Goal: Transaction & Acquisition: Obtain resource

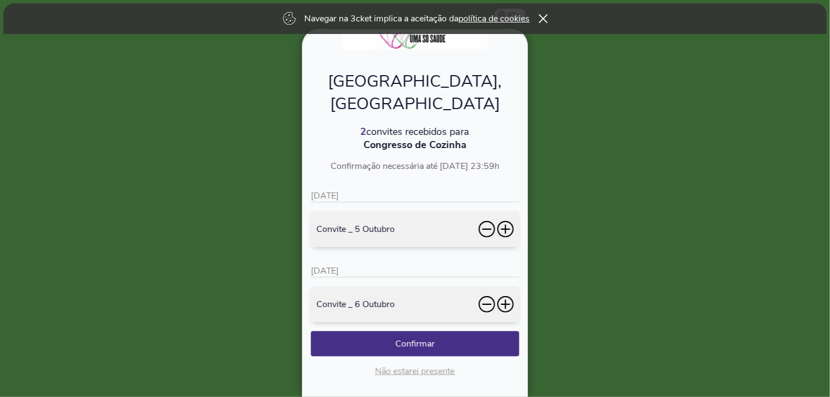
scroll to position [22, 0]
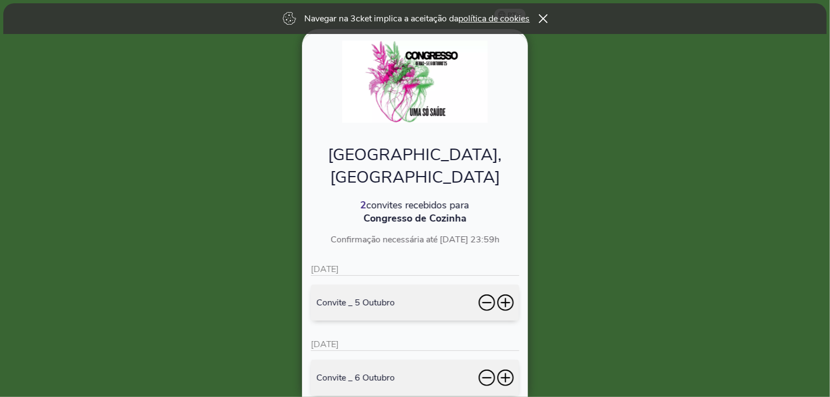
click at [513, 294] on icon at bounding box center [505, 302] width 16 height 16
click at [505, 298] on icon at bounding box center [505, 302] width 1 height 9
click at [506, 373] on icon at bounding box center [505, 377] width 1 height 9
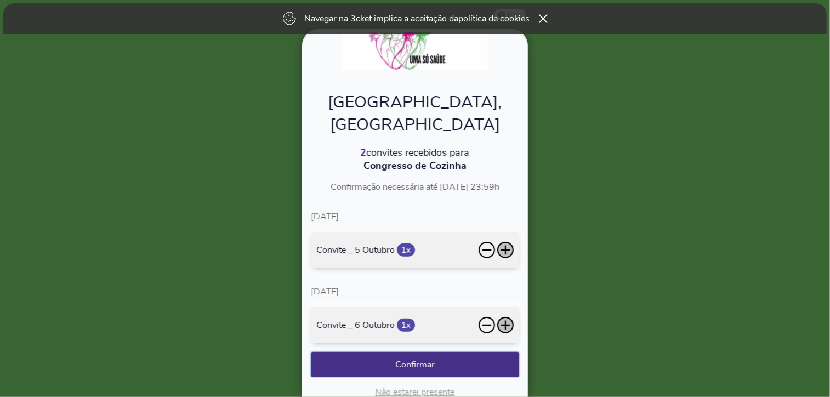
scroll to position [96, 0]
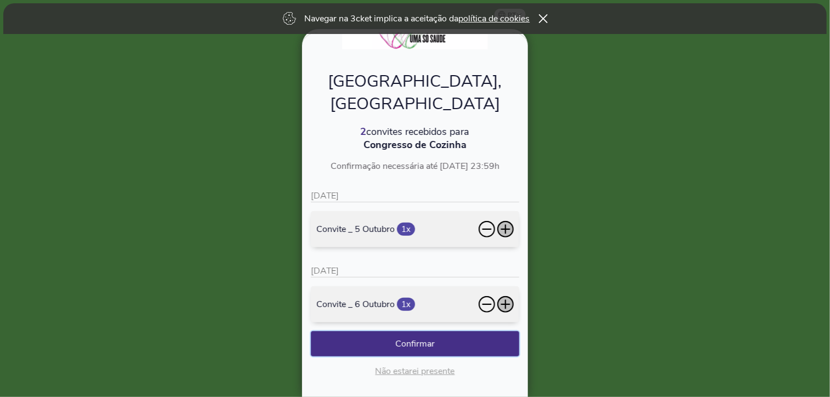
click at [430, 331] on button "Confirmar" at bounding box center [415, 343] width 208 height 25
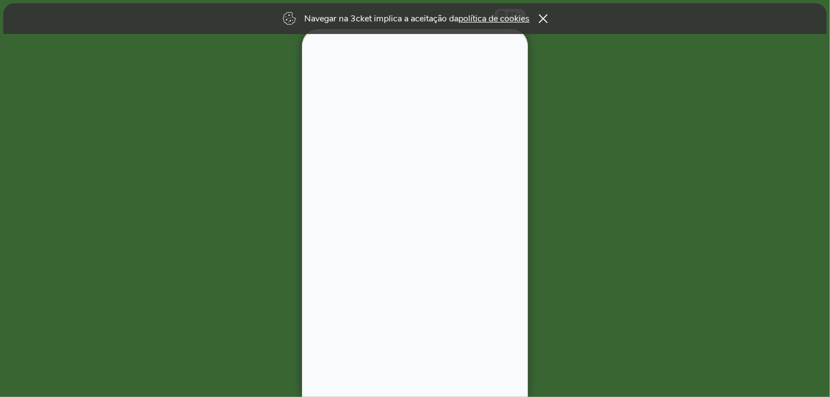
scroll to position [0, 0]
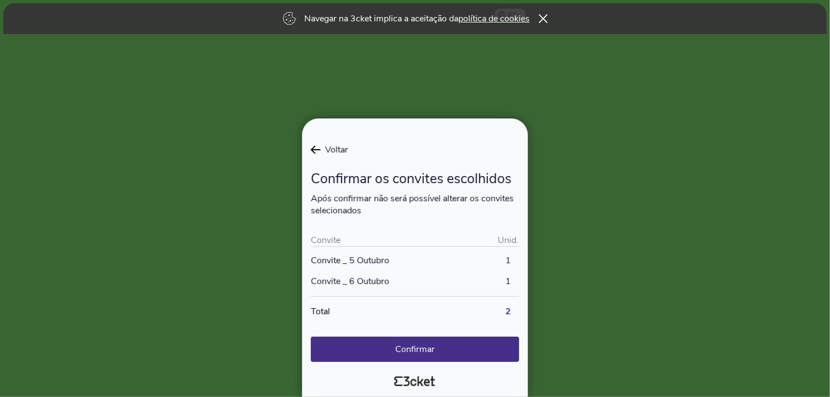
click at [322, 152] on span "Voltar" at bounding box center [334, 150] width 27 height 12
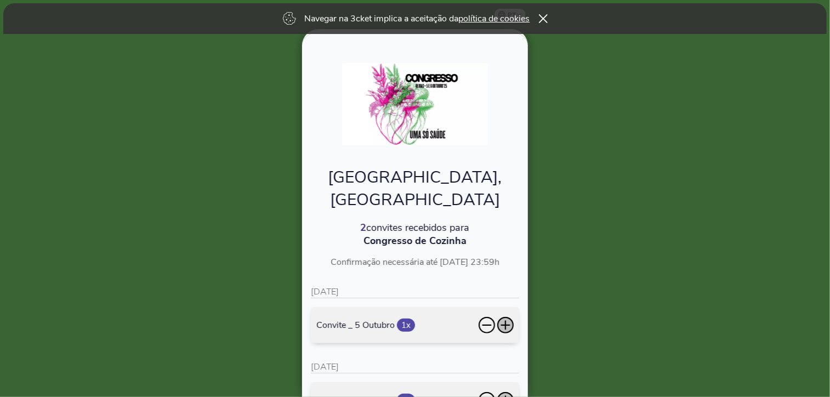
scroll to position [96, 0]
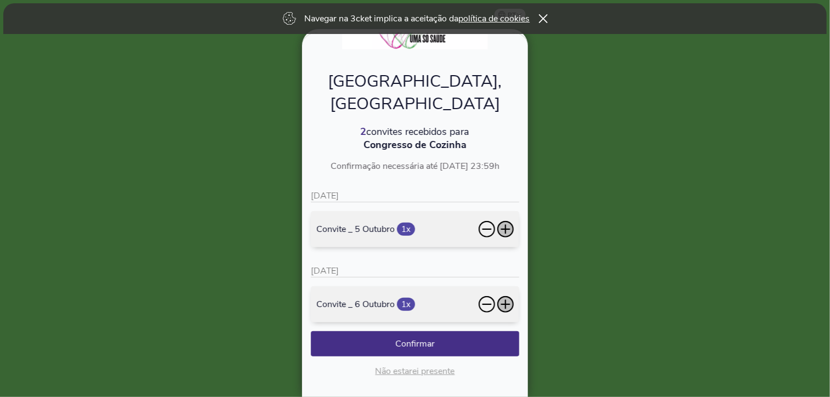
click at [489, 221] on icon at bounding box center [487, 229] width 16 height 16
click at [508, 296] on icon at bounding box center [505, 304] width 16 height 16
click at [505, 299] on icon at bounding box center [505, 303] width 1 height 9
click at [490, 221] on icon at bounding box center [487, 229] width 16 height 16
click at [505, 224] on icon at bounding box center [505, 228] width 1 height 9
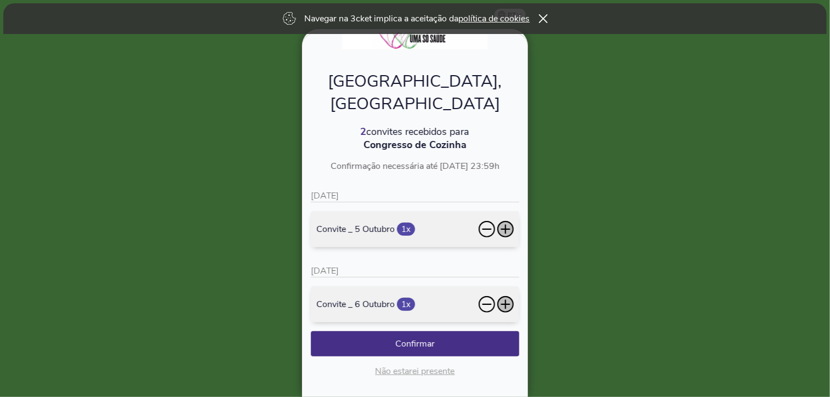
click at [505, 299] on icon at bounding box center [505, 303] width 1 height 9
click at [441, 331] on button "Confirmar" at bounding box center [415, 343] width 208 height 25
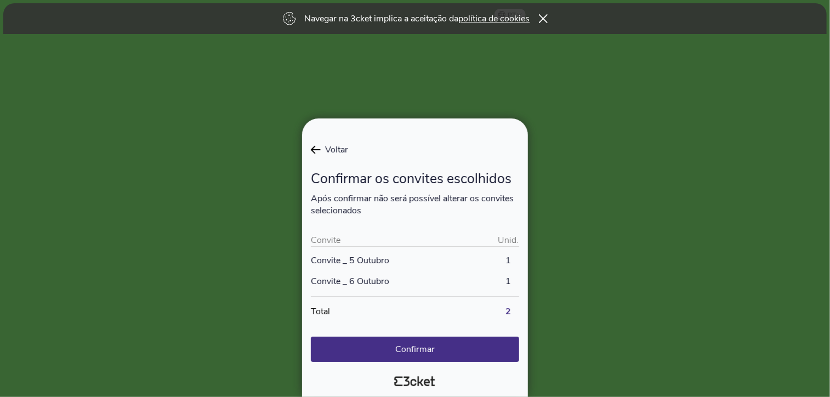
scroll to position [0, 0]
click at [433, 346] on button "Confirmar" at bounding box center [415, 349] width 208 height 25
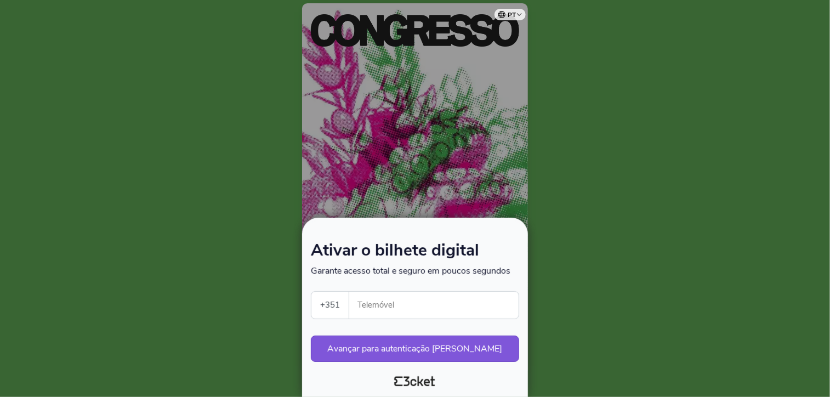
click at [401, 296] on input "Telemóvel" at bounding box center [438, 305] width 161 height 27
type input "918374711"
click at [405, 348] on button "Avançar para autenticação segura" at bounding box center [415, 349] width 208 height 26
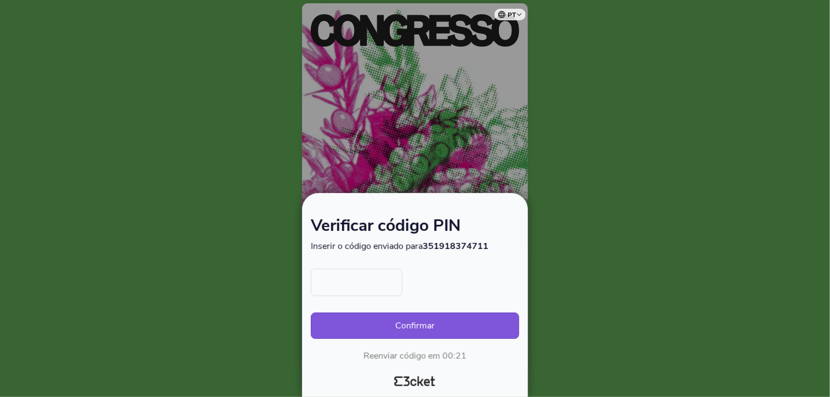
click at [354, 288] on input "text" at bounding box center [357, 282] width 92 height 27
type input "9281"
click at [409, 327] on button "Confirmar" at bounding box center [415, 326] width 208 height 26
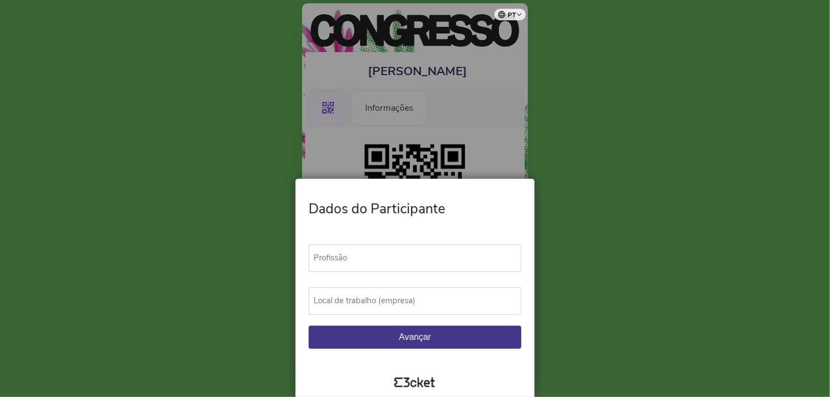
click at [380, 258] on label "Profissão" at bounding box center [420, 258] width 223 height 27
click at [380, 258] on input "Profissão" at bounding box center [415, 258] width 213 height 27
type input "c"
type input "chefe executivo"
click at [396, 294] on label "Local de trabalho (empresa)" at bounding box center [420, 300] width 223 height 27
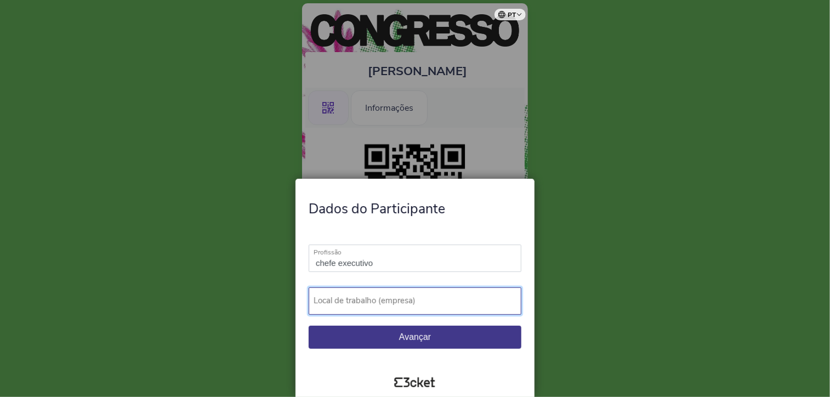
click at [396, 294] on input "Local de trabalho (empresa)" at bounding box center [415, 300] width 213 height 27
type input "fortaleza do guincho"
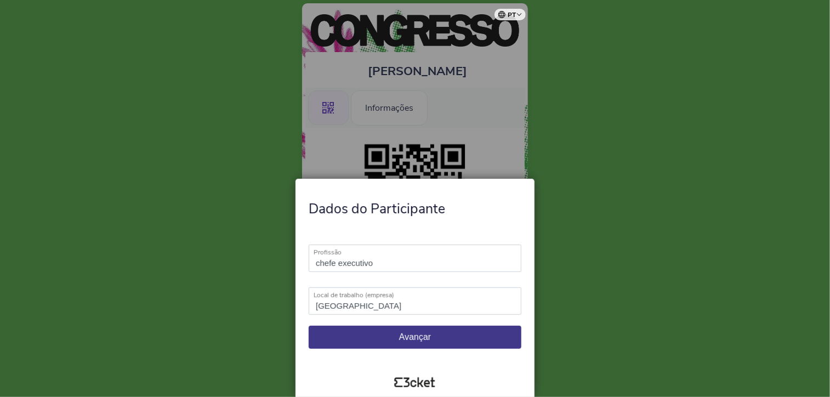
click at [405, 342] on span "Avançar" at bounding box center [415, 336] width 32 height 9
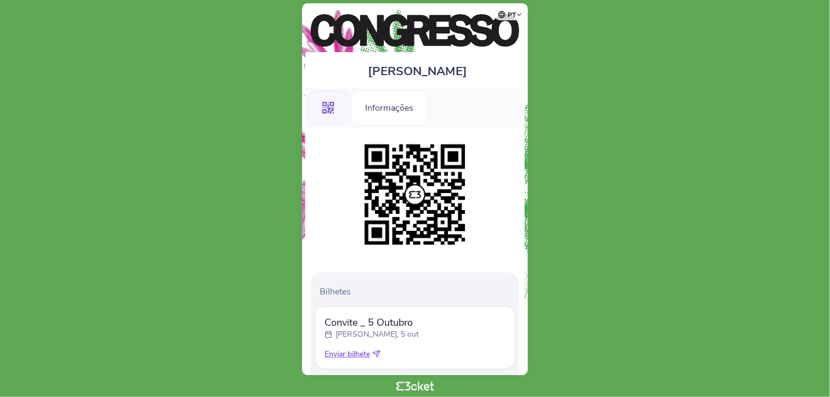
click at [355, 355] on span "Enviar bilhete" at bounding box center [348, 354] width 46 height 11
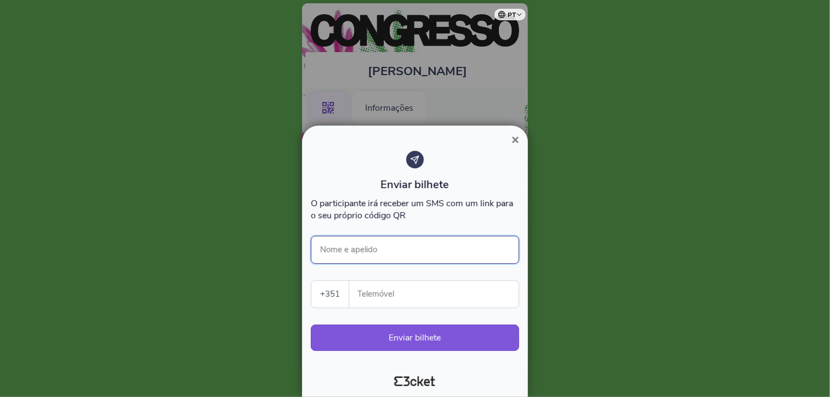
click at [388, 252] on input "Nome e apelido" at bounding box center [415, 250] width 208 height 28
type input "gil fernandes"
click at [423, 286] on input "Telemóvel" at bounding box center [438, 294] width 161 height 27
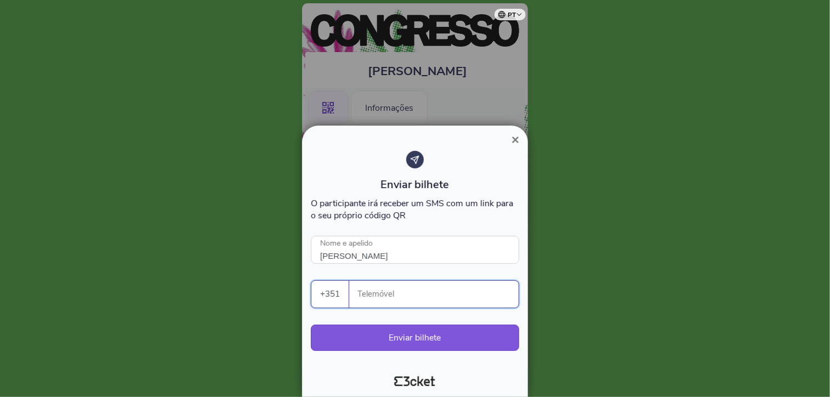
type input "918374711"
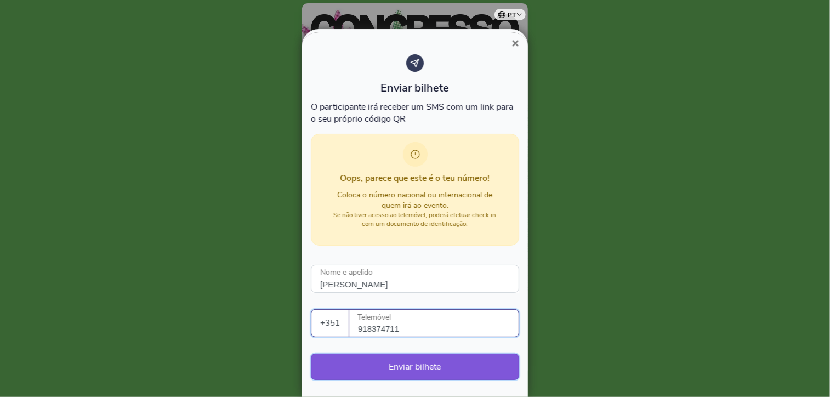
click at [419, 365] on button "Enviar bilhete" at bounding box center [415, 367] width 208 height 26
click at [404, 332] on input "918374711" at bounding box center [438, 323] width 161 height 27
click at [408, 368] on button "Enviar bilhete" at bounding box center [415, 367] width 208 height 26
click at [410, 368] on button "Enviar bilhete" at bounding box center [415, 367] width 208 height 26
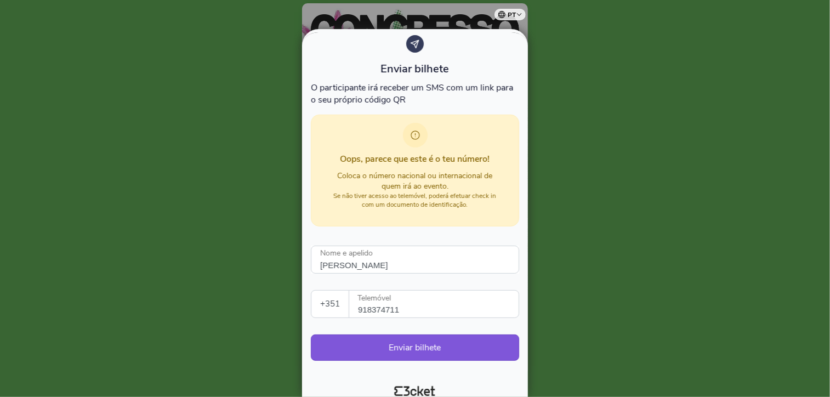
scroll to position [28, 0]
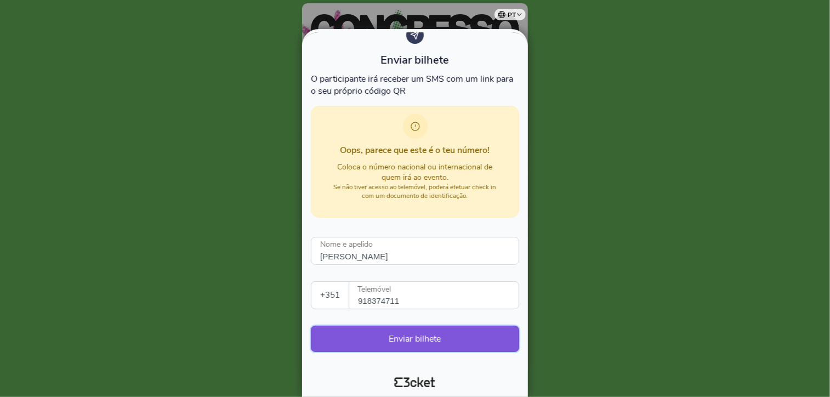
click at [408, 342] on button "Enviar bilhete" at bounding box center [415, 339] width 208 height 26
click at [324, 254] on input "gil fernandes" at bounding box center [415, 251] width 208 height 28
click at [335, 257] on input "Gil fernandes" at bounding box center [415, 251] width 208 height 28
type input "[PERSON_NAME]"
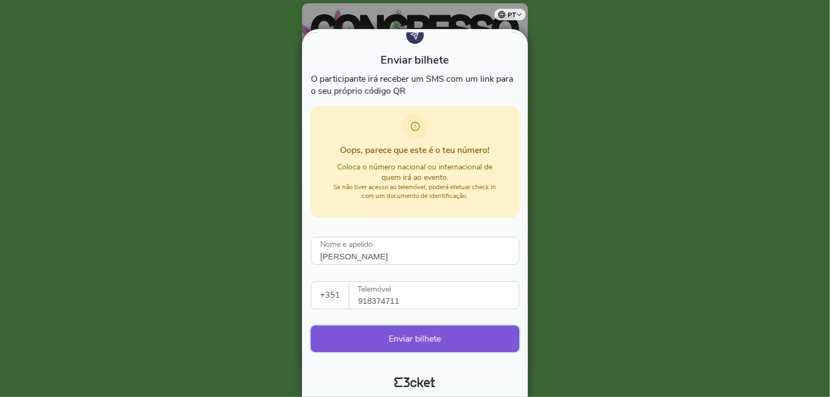
click at [430, 335] on button "Enviar bilhete" at bounding box center [415, 339] width 208 height 26
click at [419, 337] on button "Enviar bilhete" at bounding box center [415, 339] width 208 height 26
click at [378, 304] on input "918374711" at bounding box center [438, 295] width 161 height 27
click at [496, 300] on input "918374711" at bounding box center [438, 295] width 161 height 27
click at [592, 344] on div at bounding box center [415, 198] width 830 height 397
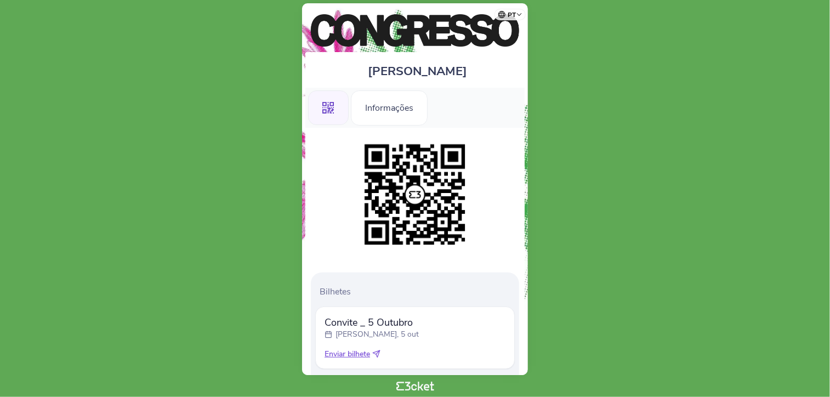
click at [343, 354] on span "Enviar bilhete" at bounding box center [348, 354] width 46 height 11
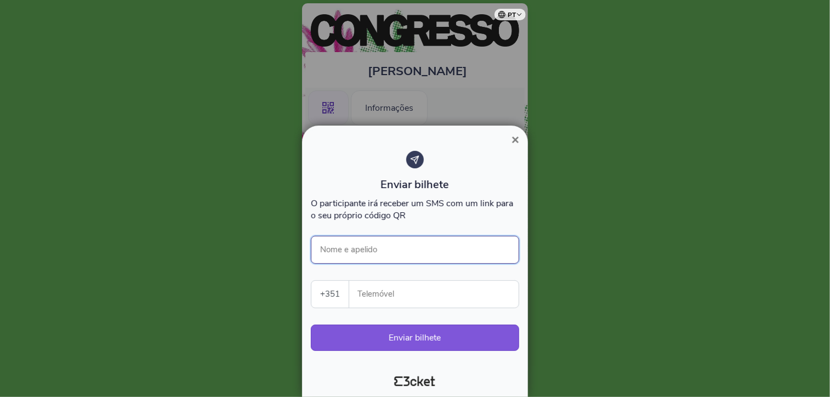
click at [395, 240] on input "Nome e apelido" at bounding box center [415, 250] width 208 height 28
type input "g"
type input "[PERSON_NAME]"
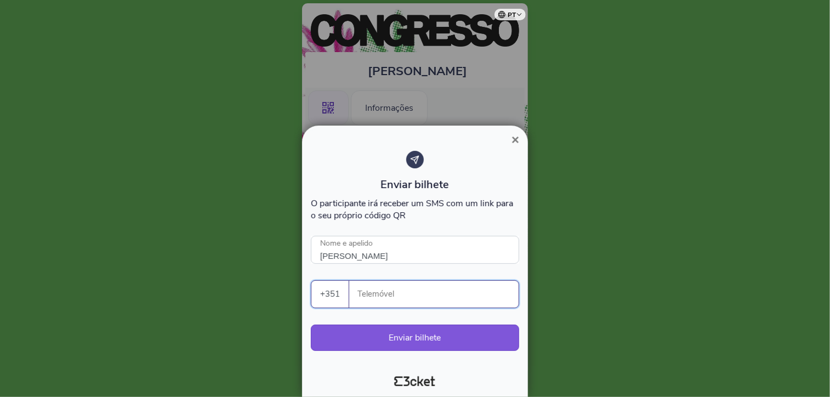
click at [365, 299] on input "Telemóvel" at bounding box center [438, 294] width 161 height 27
type input "918374711"
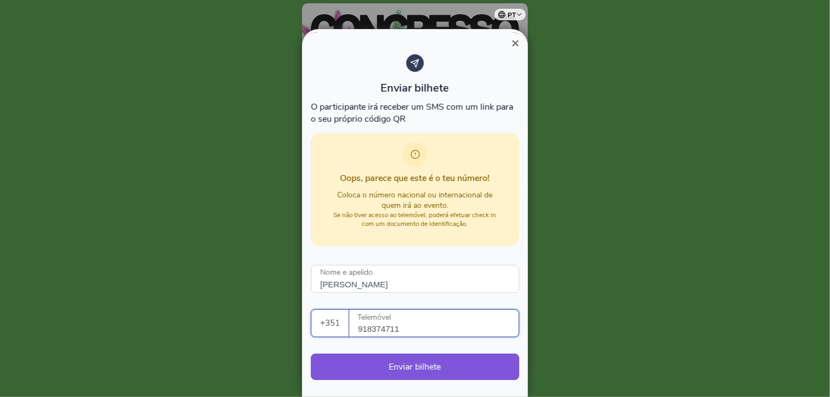
click at [339, 321] on select "Portugal (+351) Spain (+34) Belgium (+32) France (+33) United Kingdom (+44) Ger…" at bounding box center [329, 323] width 37 height 27
click at [430, 326] on input "918374711" at bounding box center [438, 323] width 161 height 27
click at [410, 322] on input "918374711" at bounding box center [438, 323] width 161 height 27
click at [520, 43] on button "×" at bounding box center [515, 43] width 25 height 13
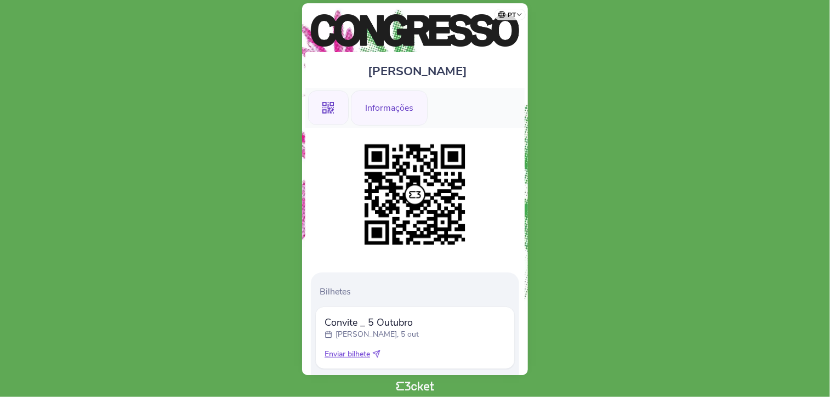
click at [379, 103] on div "Informações" at bounding box center [389, 107] width 77 height 35
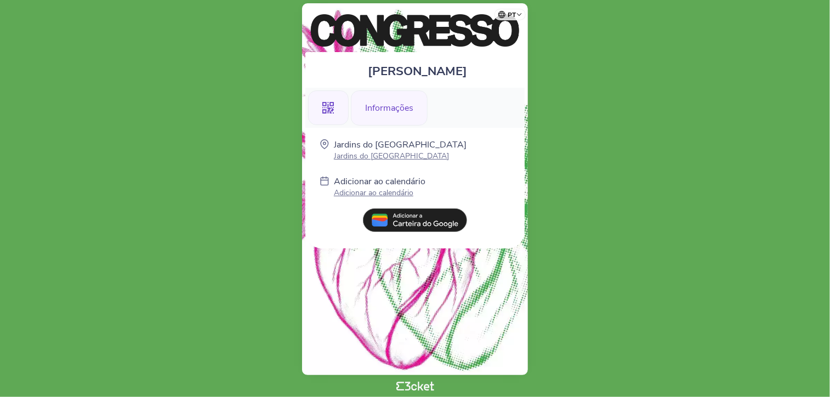
click at [320, 112] on div ".st0{fill-rule:evenodd;clip-rule:evenodd;}" at bounding box center [328, 107] width 41 height 35
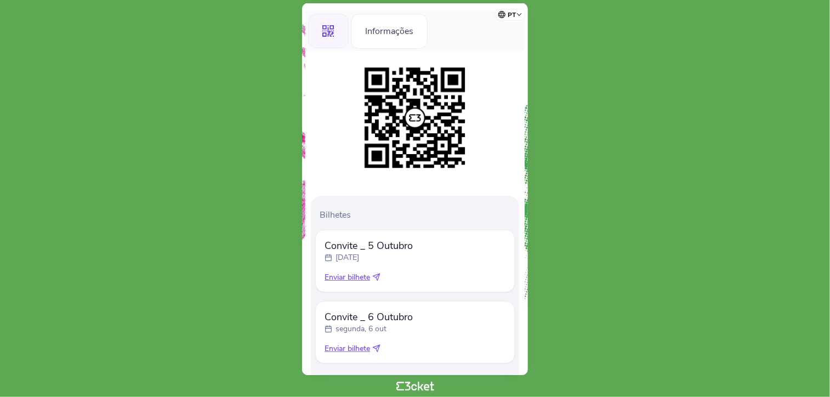
scroll to position [137, 0]
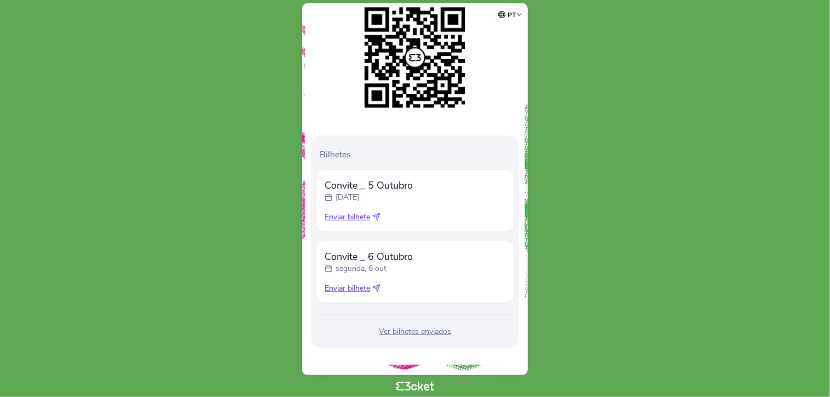
click at [393, 328] on div "Ver bilhetes enviados" at bounding box center [415, 331] width 200 height 11
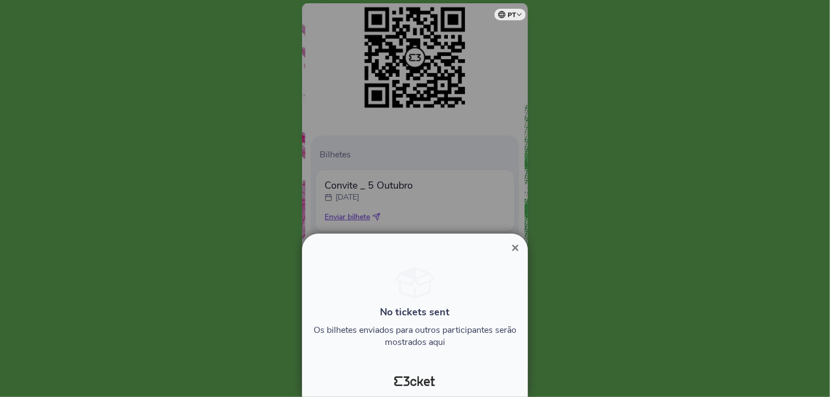
drag, startPoint x: 455, startPoint y: 254, endPoint x: 458, endPoint y: 238, distance: 16.1
click at [458, 238] on div "× No tickets sent Os bilhetes enviados para outros participantes serão mostrado…" at bounding box center [415, 315] width 226 height 163
click at [512, 246] on span "×" at bounding box center [516, 247] width 8 height 15
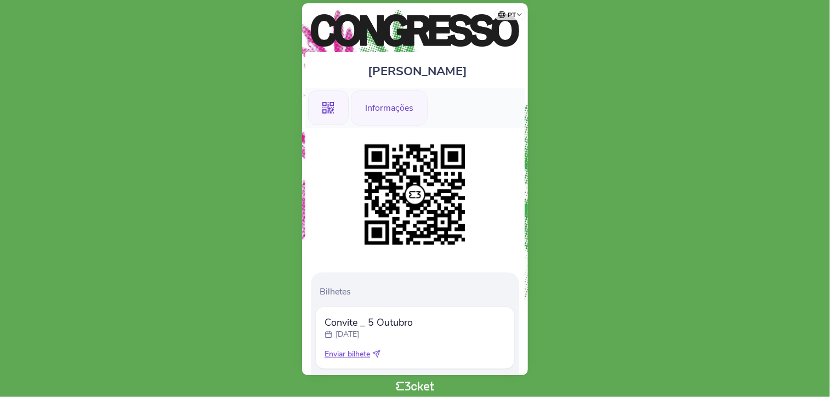
click at [393, 100] on div "Informações" at bounding box center [389, 107] width 77 height 35
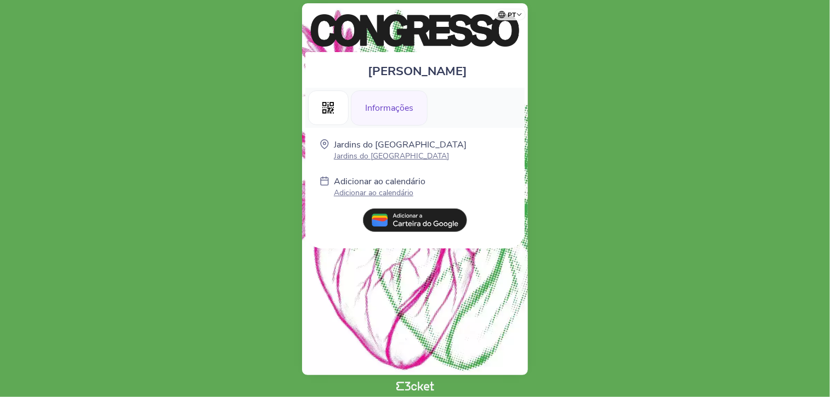
click at [403, 222] on img at bounding box center [415, 220] width 104 height 24
